Goal: Communication & Community: Answer question/provide support

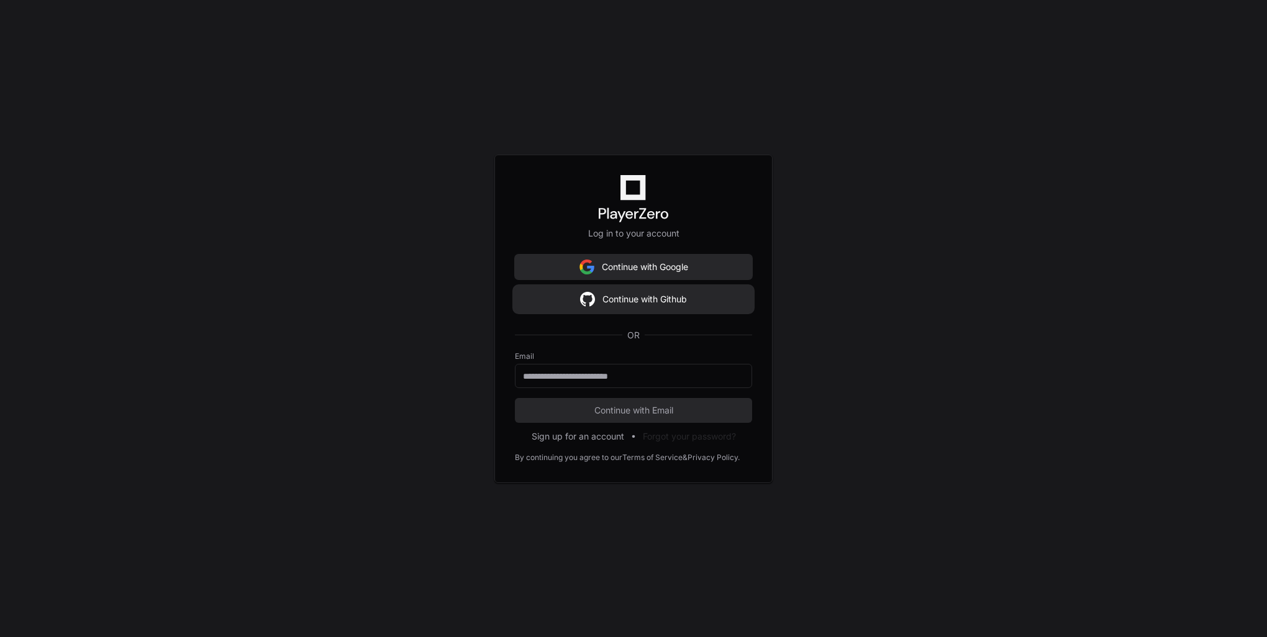
click at [691, 305] on button "Continue with Github" at bounding box center [633, 299] width 237 height 25
click at [702, 302] on button "Continue with Github" at bounding box center [633, 299] width 237 height 25
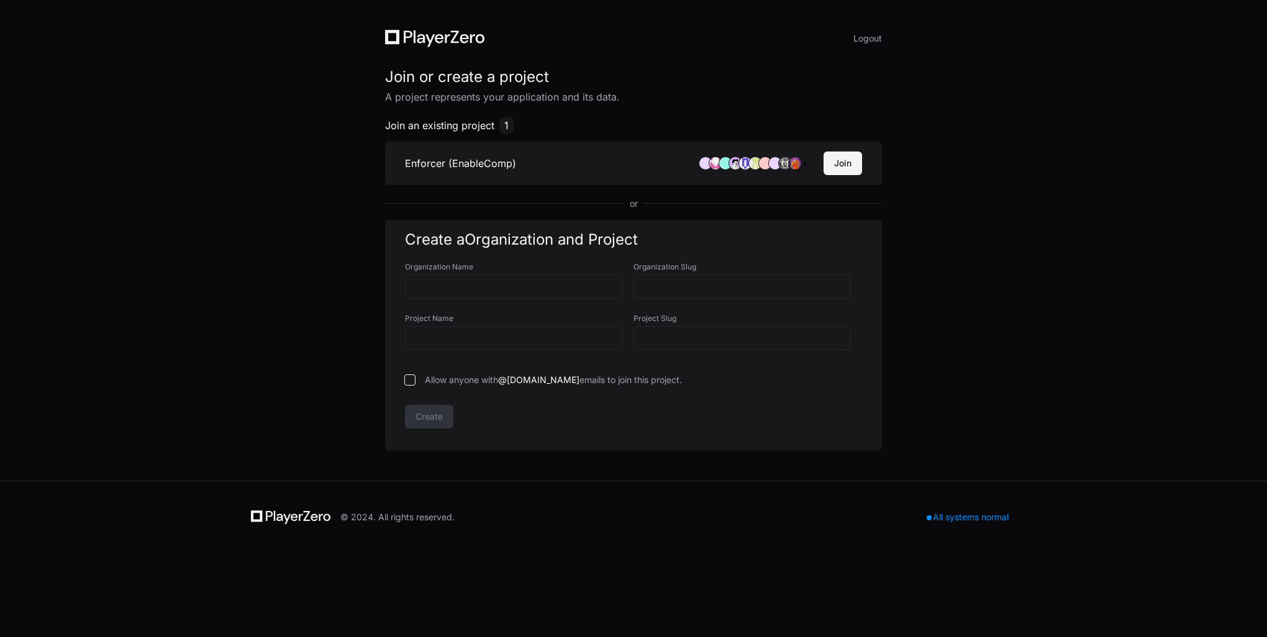
click at [847, 160] on button "Join" at bounding box center [843, 164] width 39 height 24
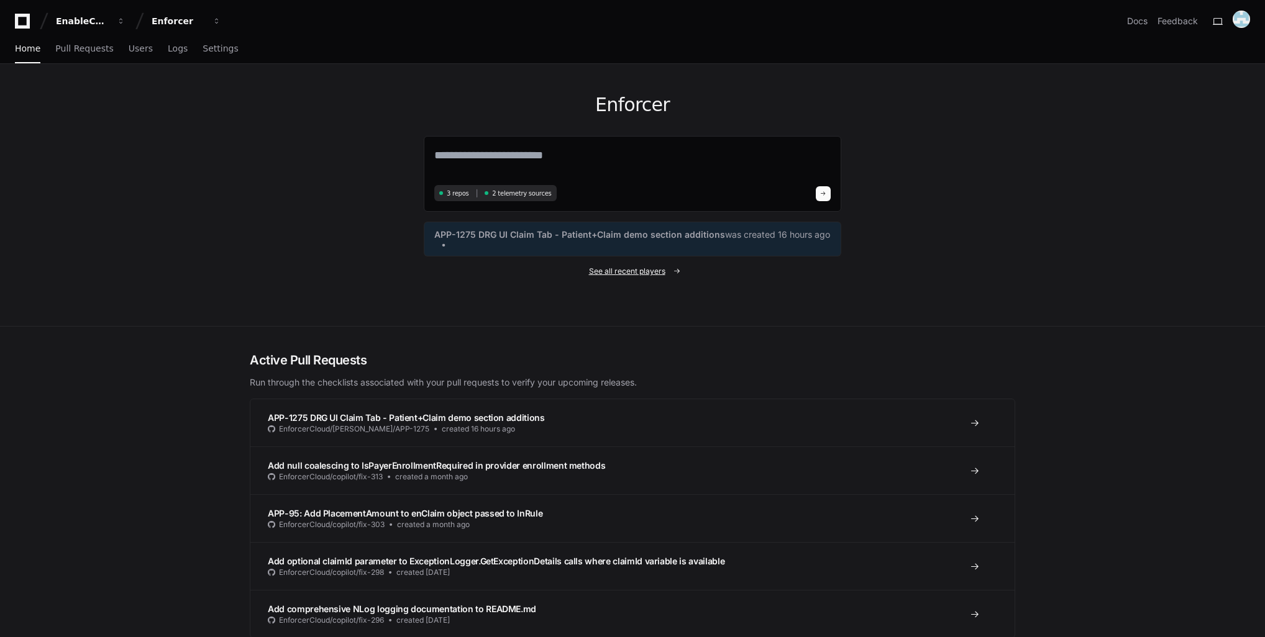
click at [646, 270] on span "See all recent players" at bounding box center [627, 271] width 76 height 10
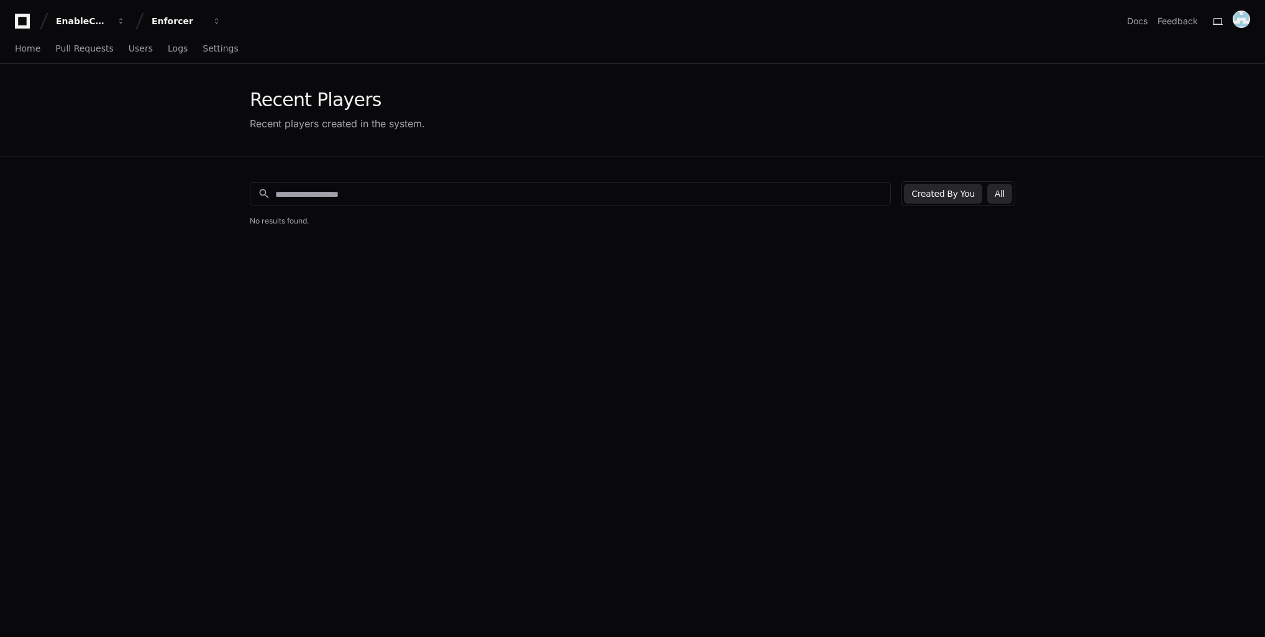
click at [1001, 198] on button "All" at bounding box center [999, 194] width 25 height 20
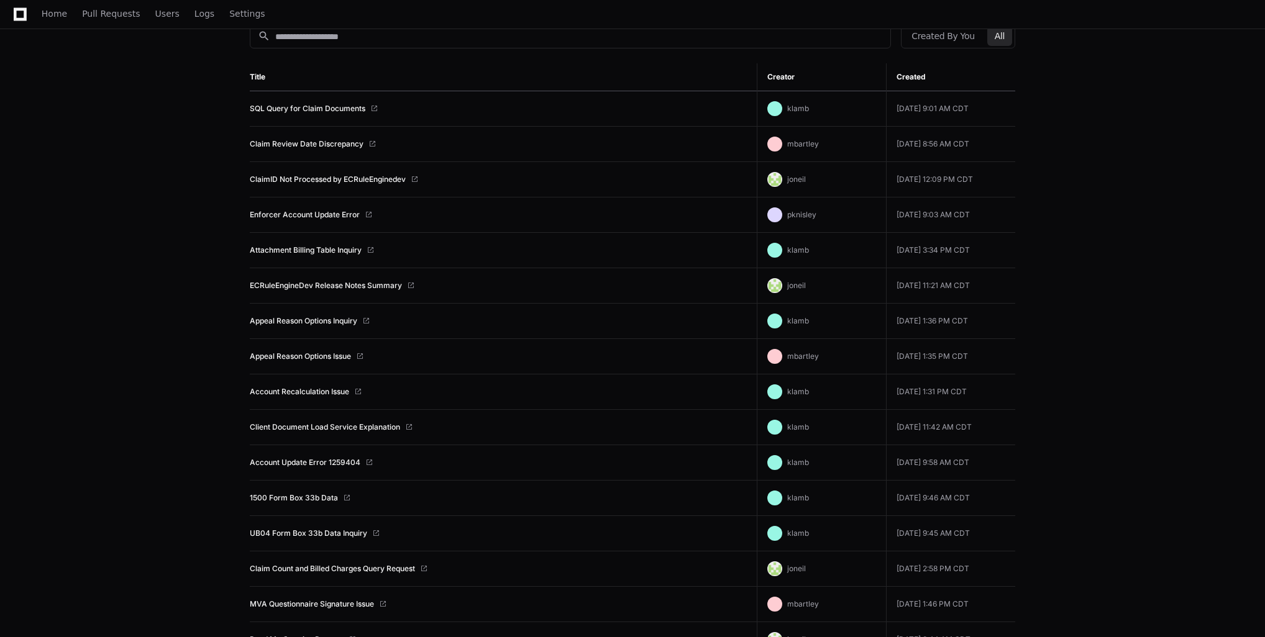
scroll to position [157, 0]
click at [826, 412] on td "klamb" at bounding box center [821, 428] width 129 height 35
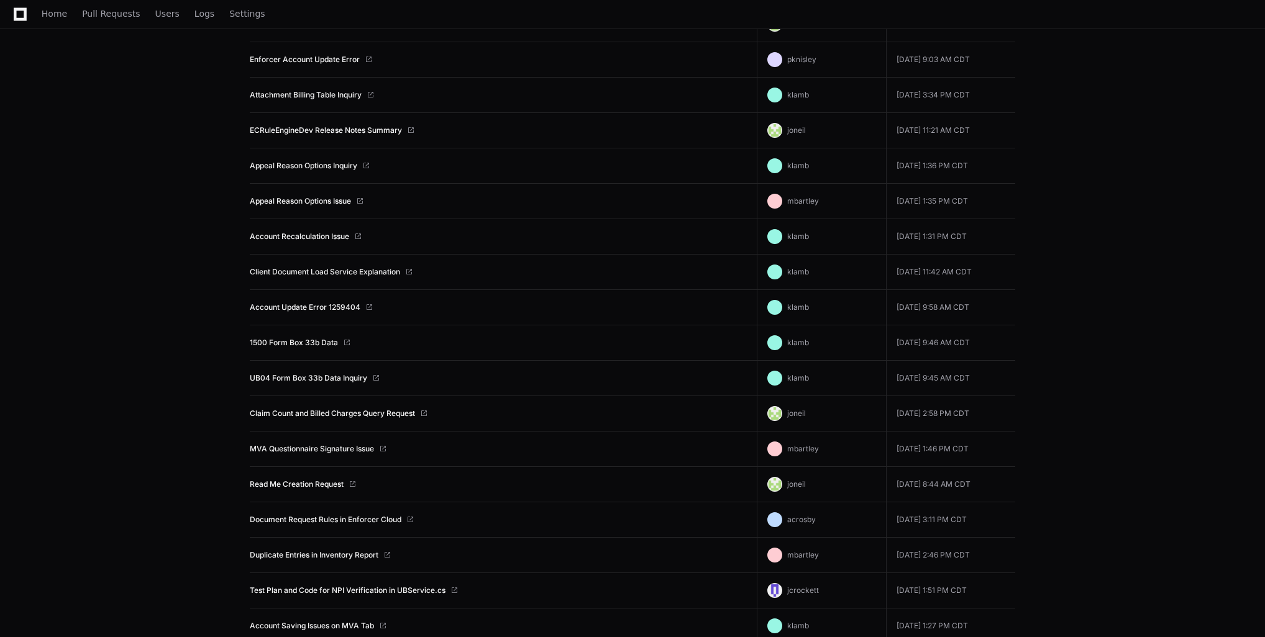
scroll to position [186, 0]
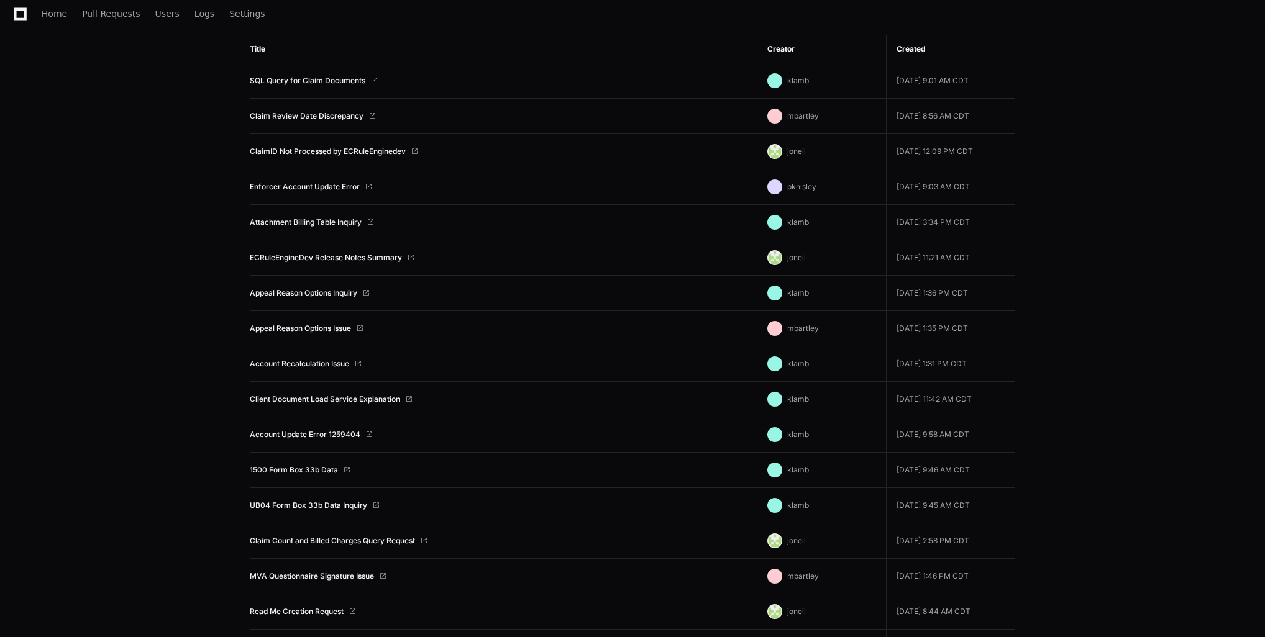
click at [327, 148] on link "ClaimID Not Processed by ECRuleEnginedev" at bounding box center [328, 152] width 156 height 10
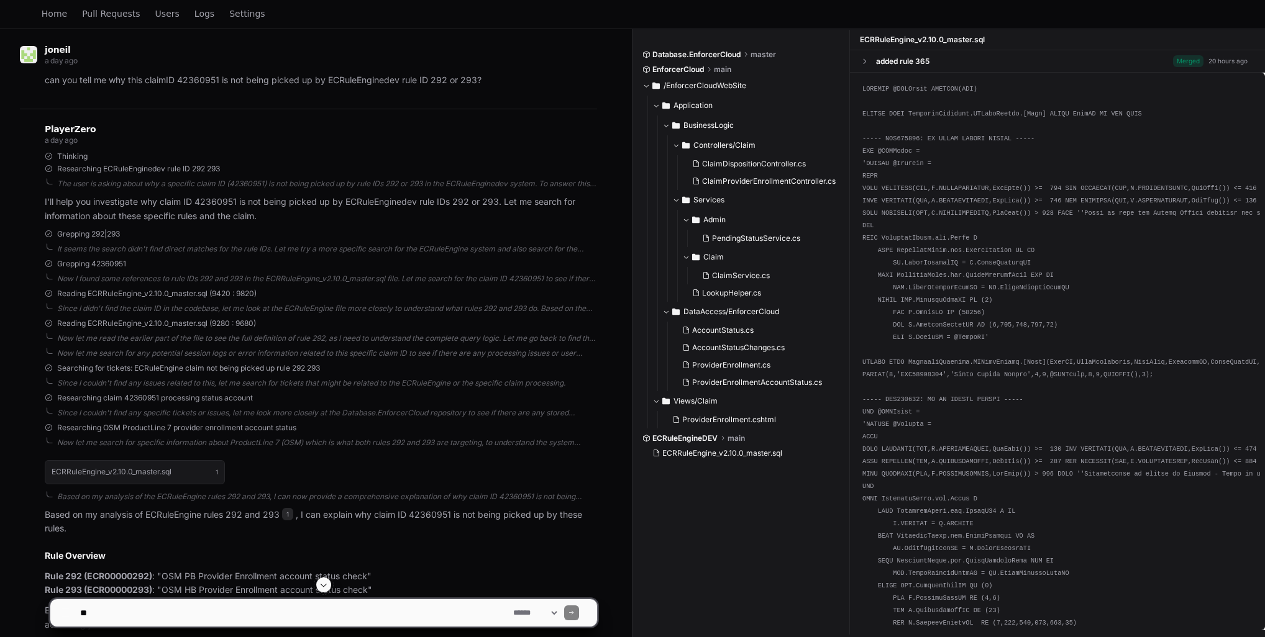
scroll to position [136, 0]
